Goal: Transaction & Acquisition: Download file/media

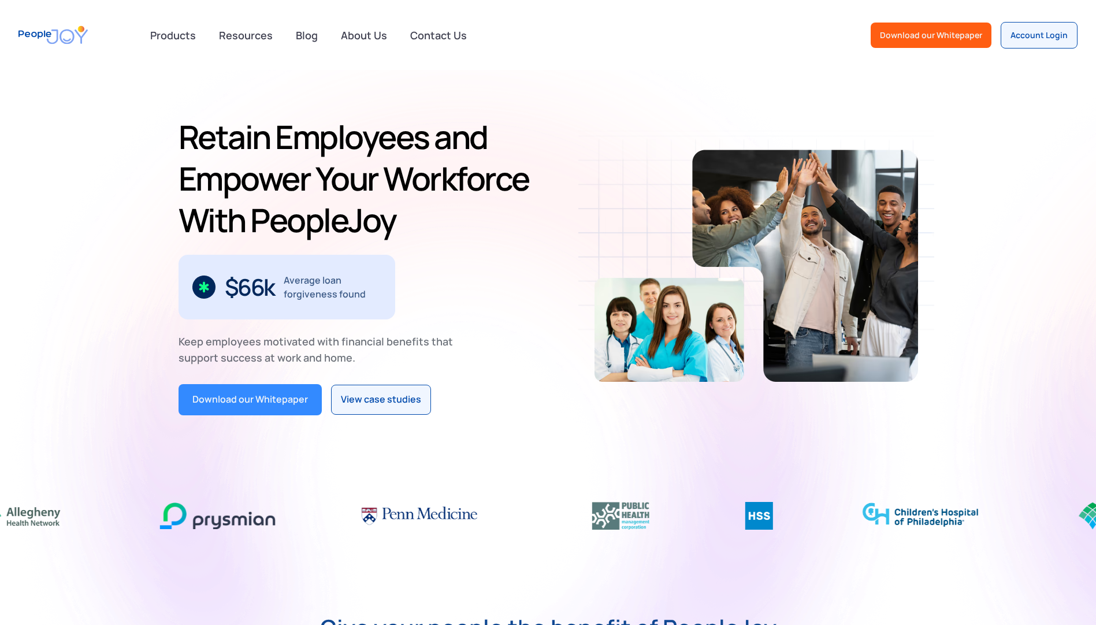
drag, startPoint x: 232, startPoint y: 394, endPoint x: 235, endPoint y: 404, distance: 10.2
click at [232, 394] on div "Download our Whitepaper" at bounding box center [250, 399] width 116 height 15
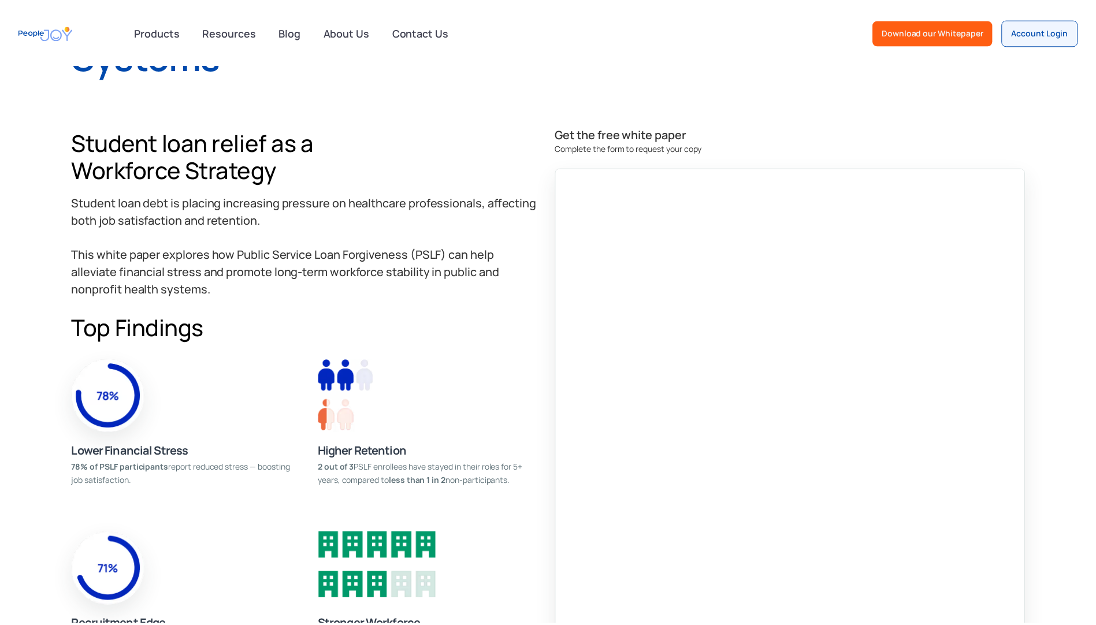
scroll to position [520, 0]
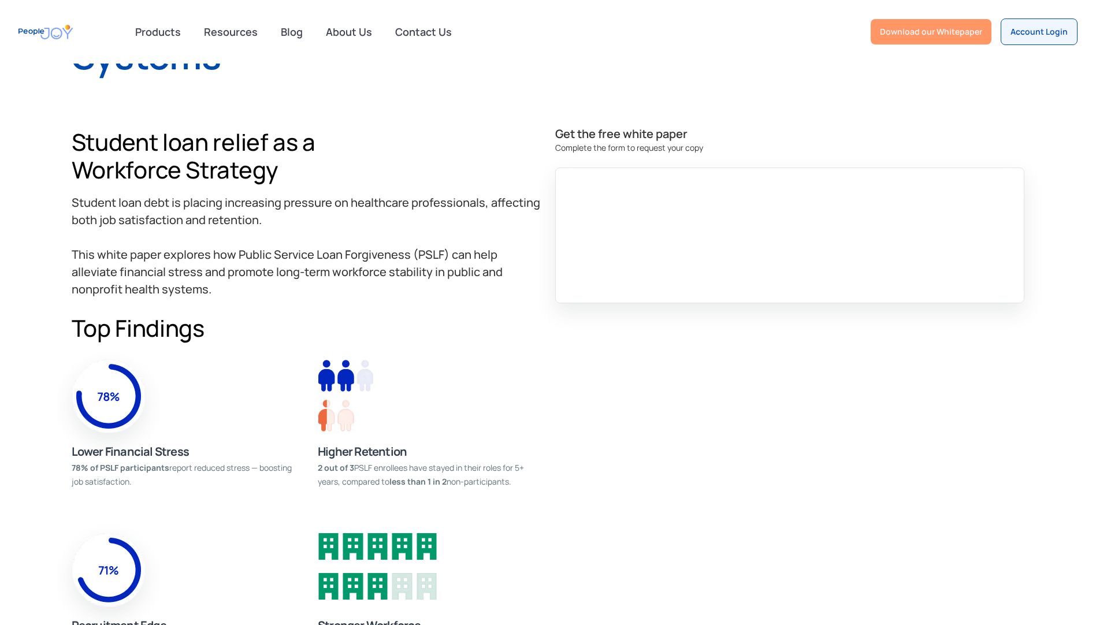
click at [936, 29] on div "Download our Whitepaper" at bounding box center [931, 32] width 102 height 12
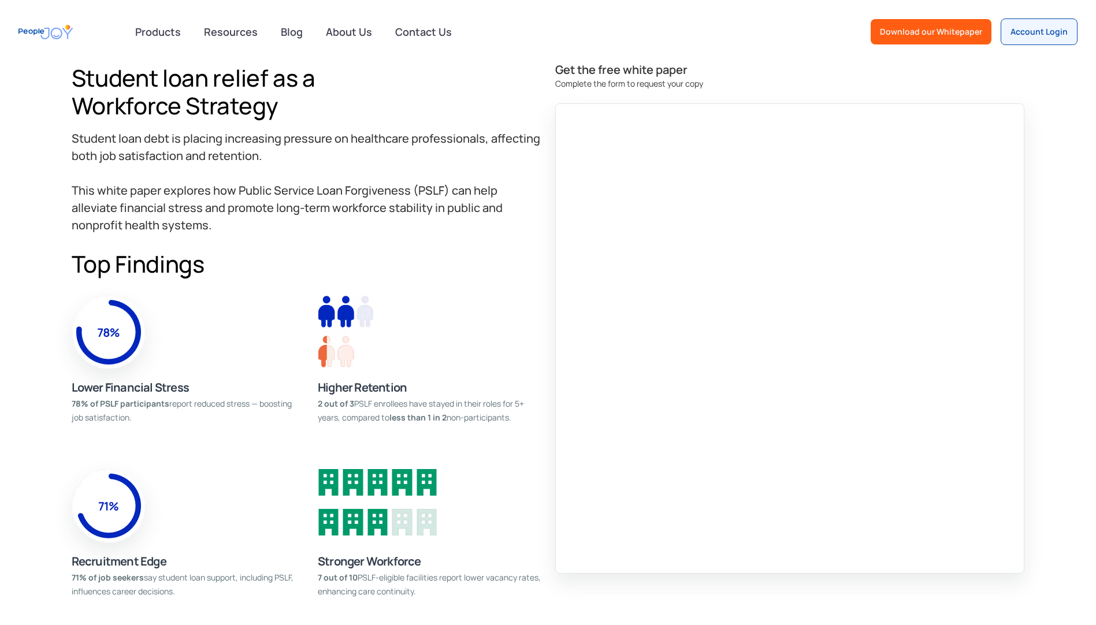
scroll to position [578, 0]
